Goal: Information Seeking & Learning: Find specific page/section

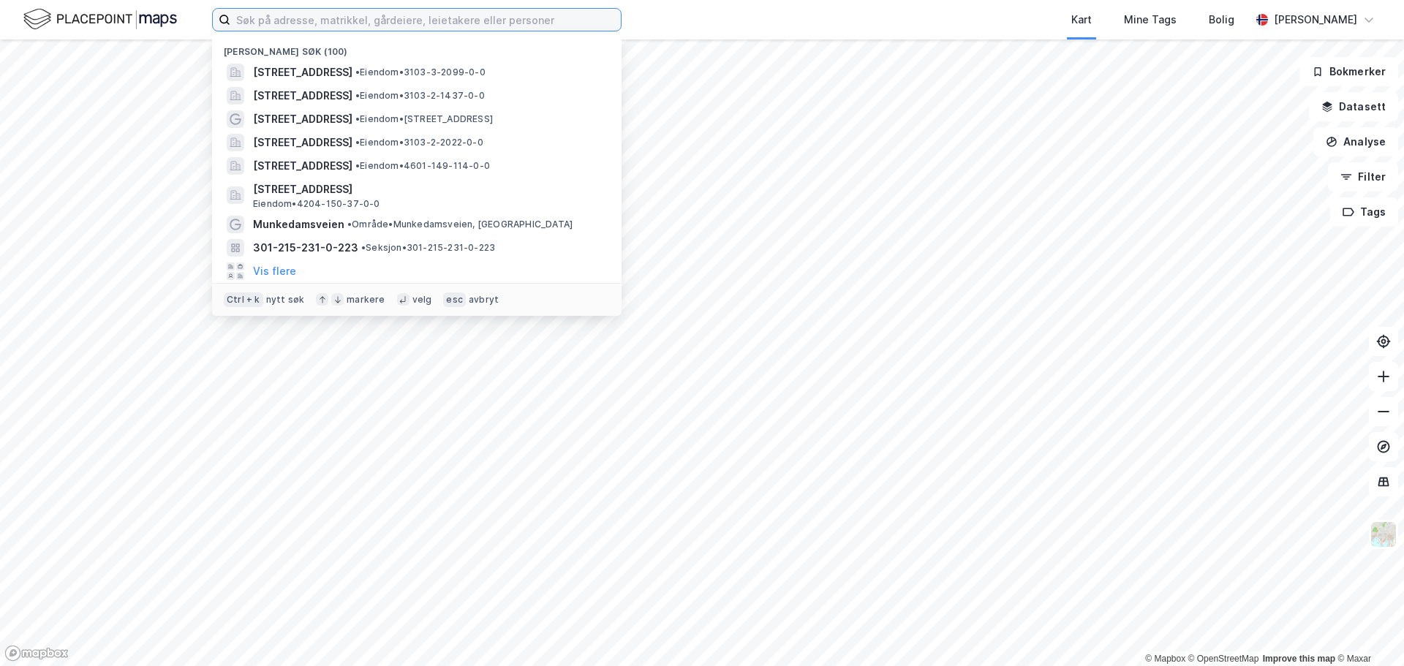
click at [347, 12] on input at bounding box center [425, 20] width 390 height 22
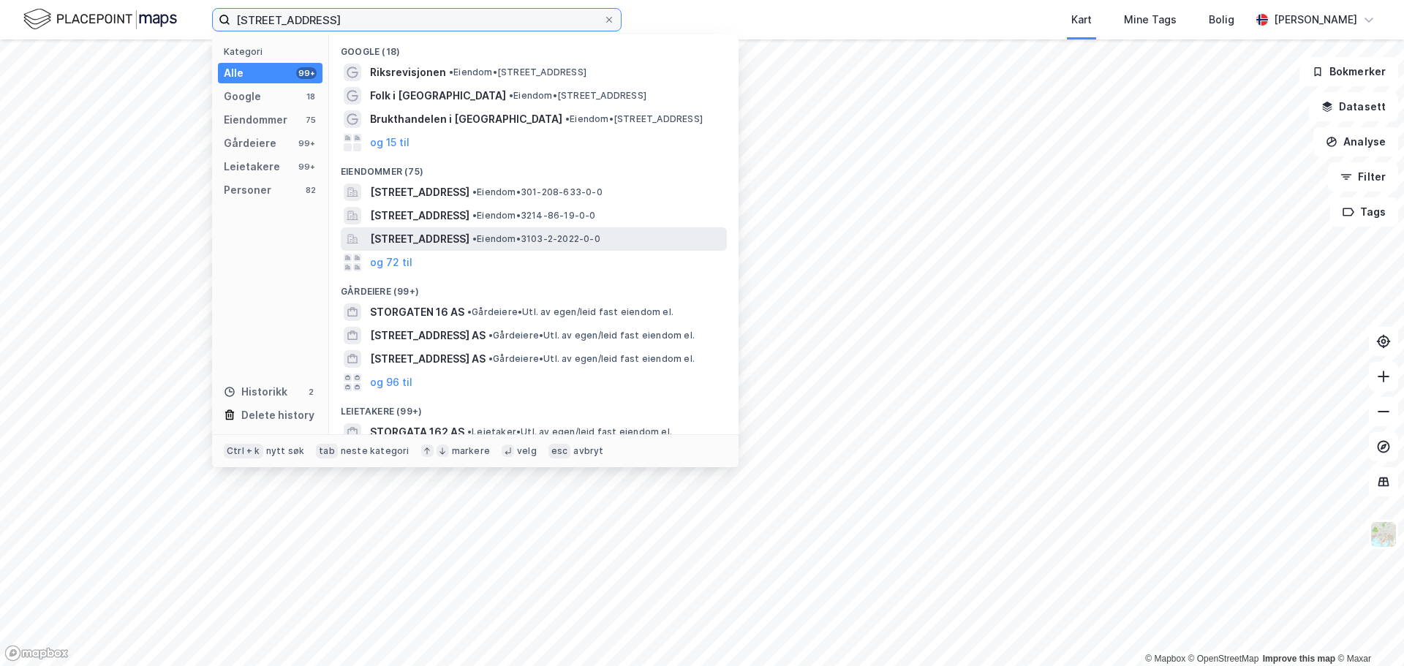
type input "[STREET_ADDRESS]"
click at [414, 234] on span "[STREET_ADDRESS]" at bounding box center [419, 239] width 99 height 18
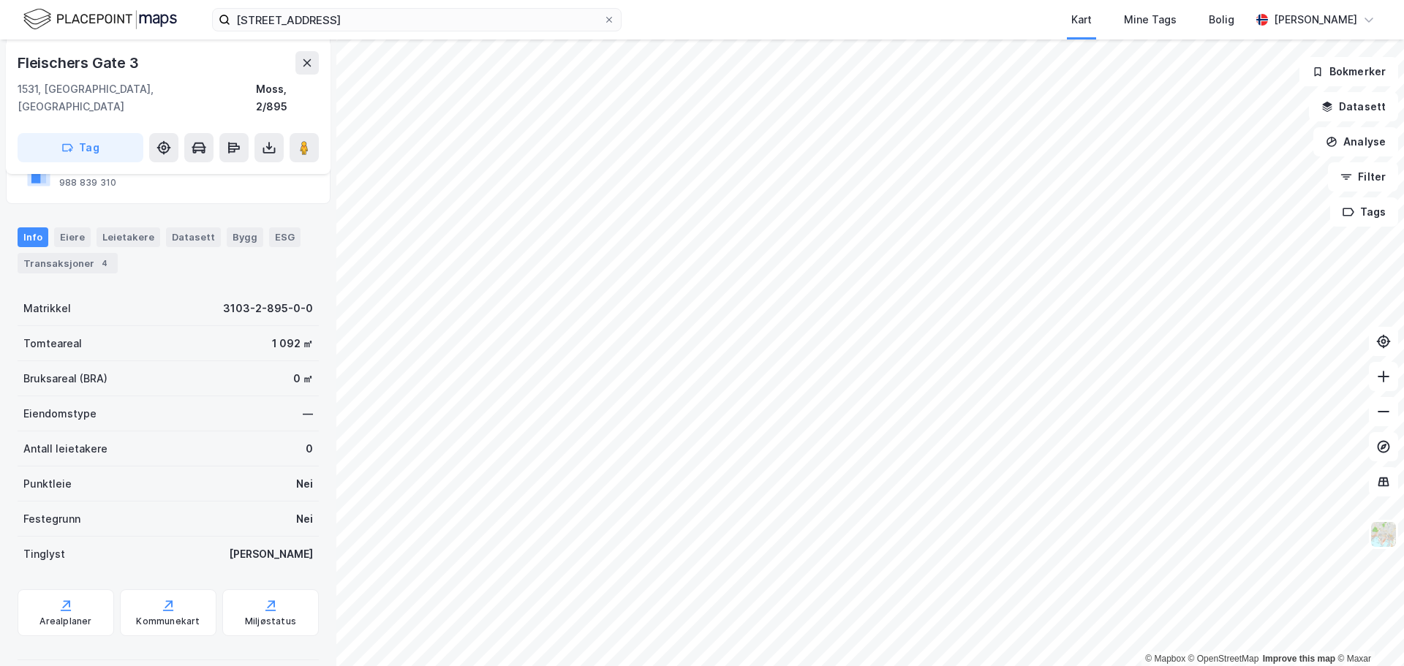
scroll to position [91, 0]
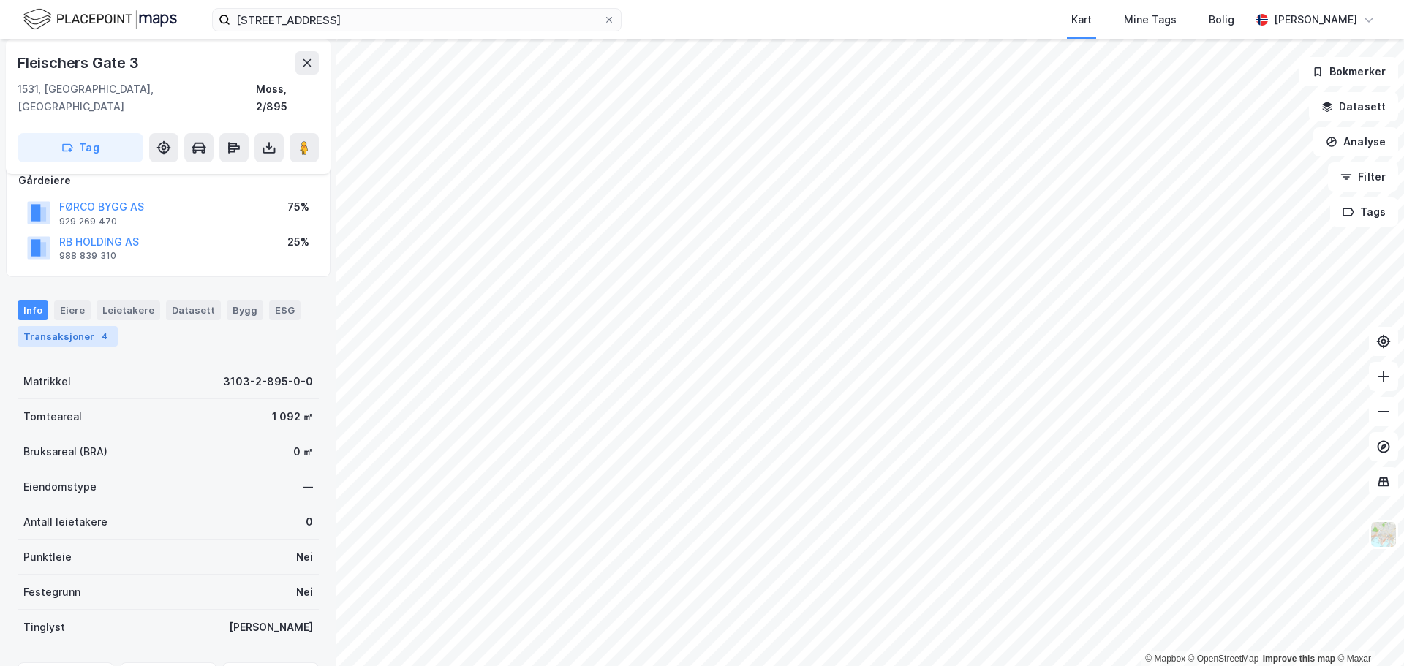
click at [85, 326] on div "Transaksjoner 4" at bounding box center [68, 336] width 100 height 20
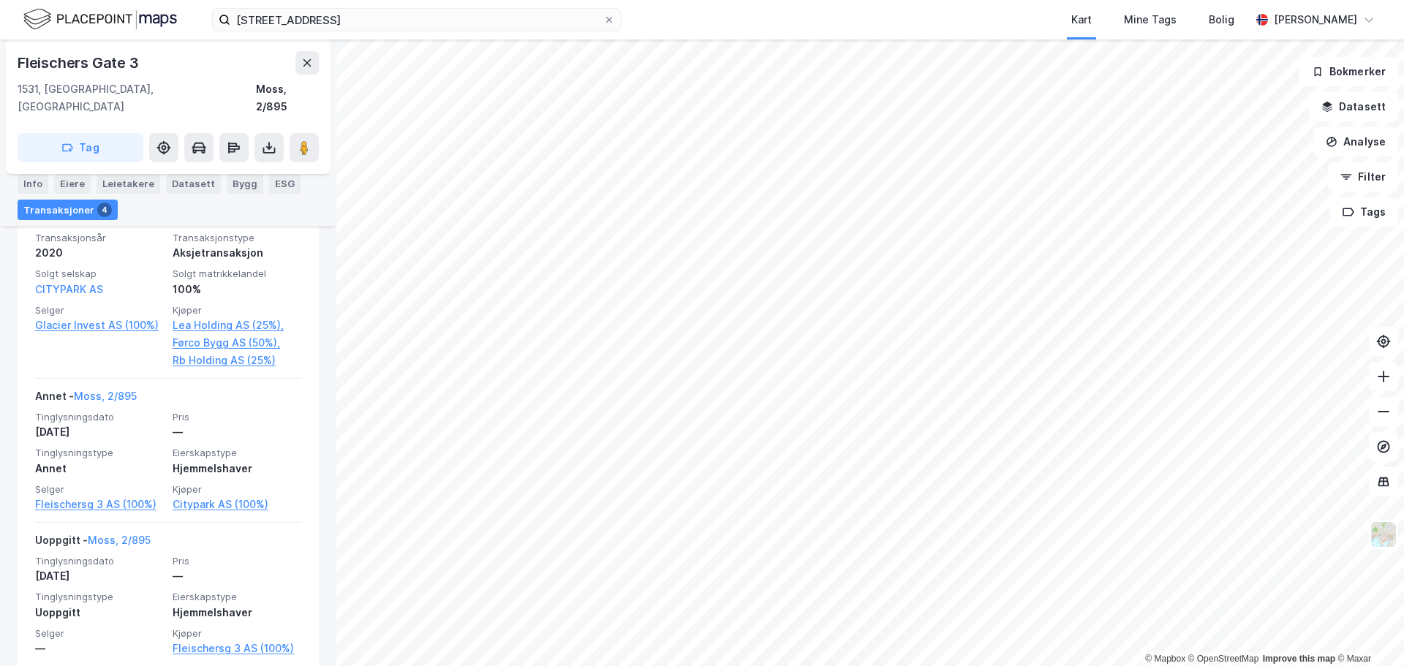
scroll to position [105, 0]
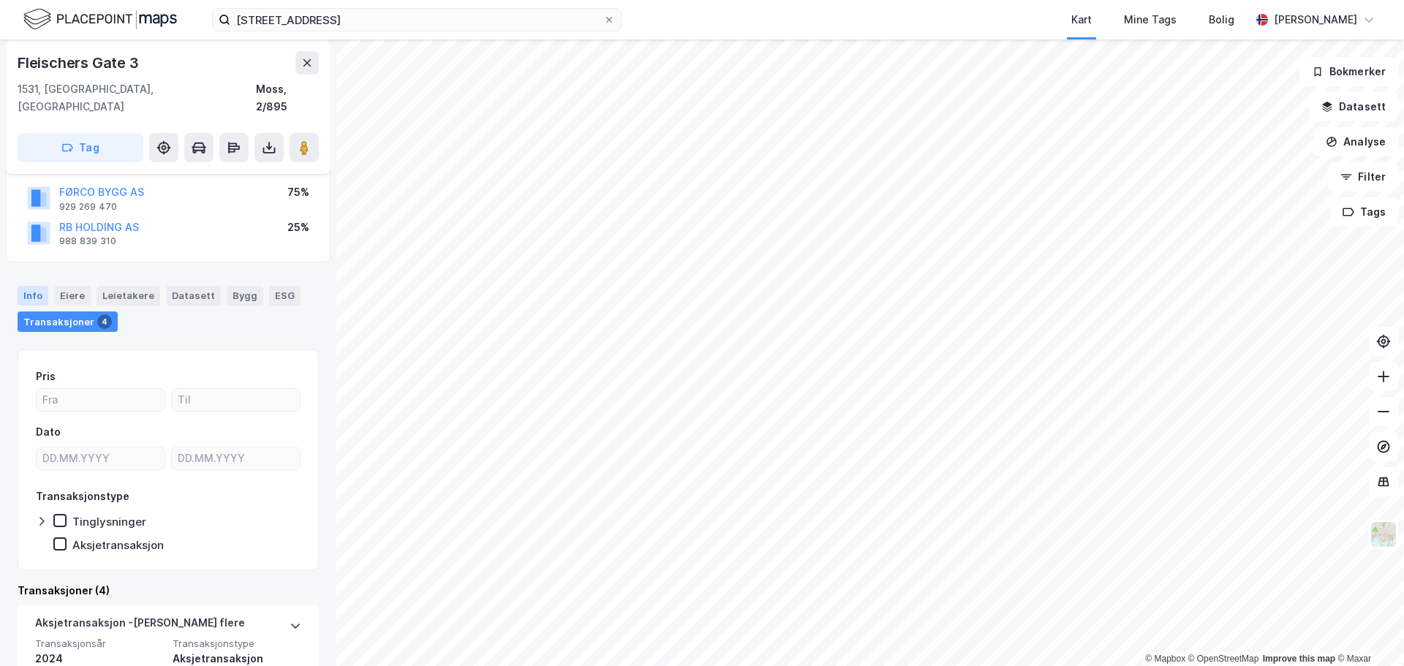
click at [33, 286] on div "Info" at bounding box center [33, 295] width 31 height 19
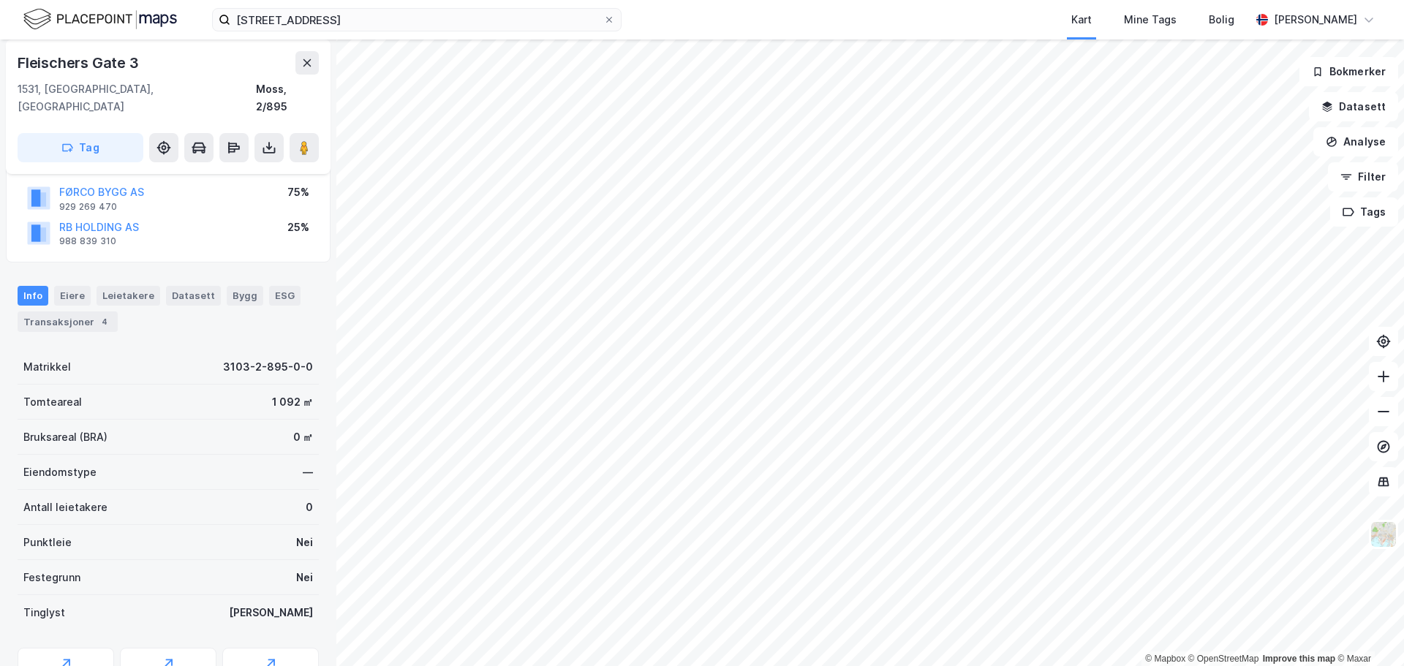
scroll to position [164, 0]
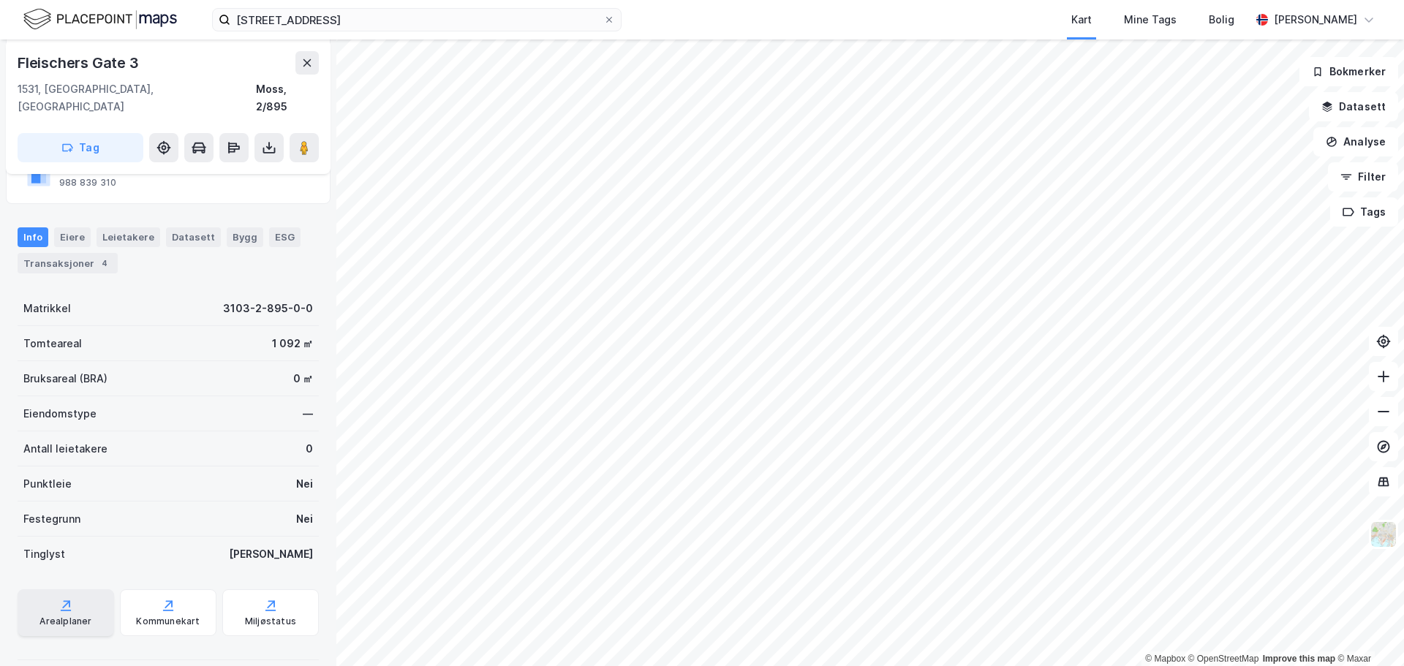
click at [69, 598] on icon at bounding box center [65, 605] width 15 height 15
